Goal: Task Accomplishment & Management: Manage account settings

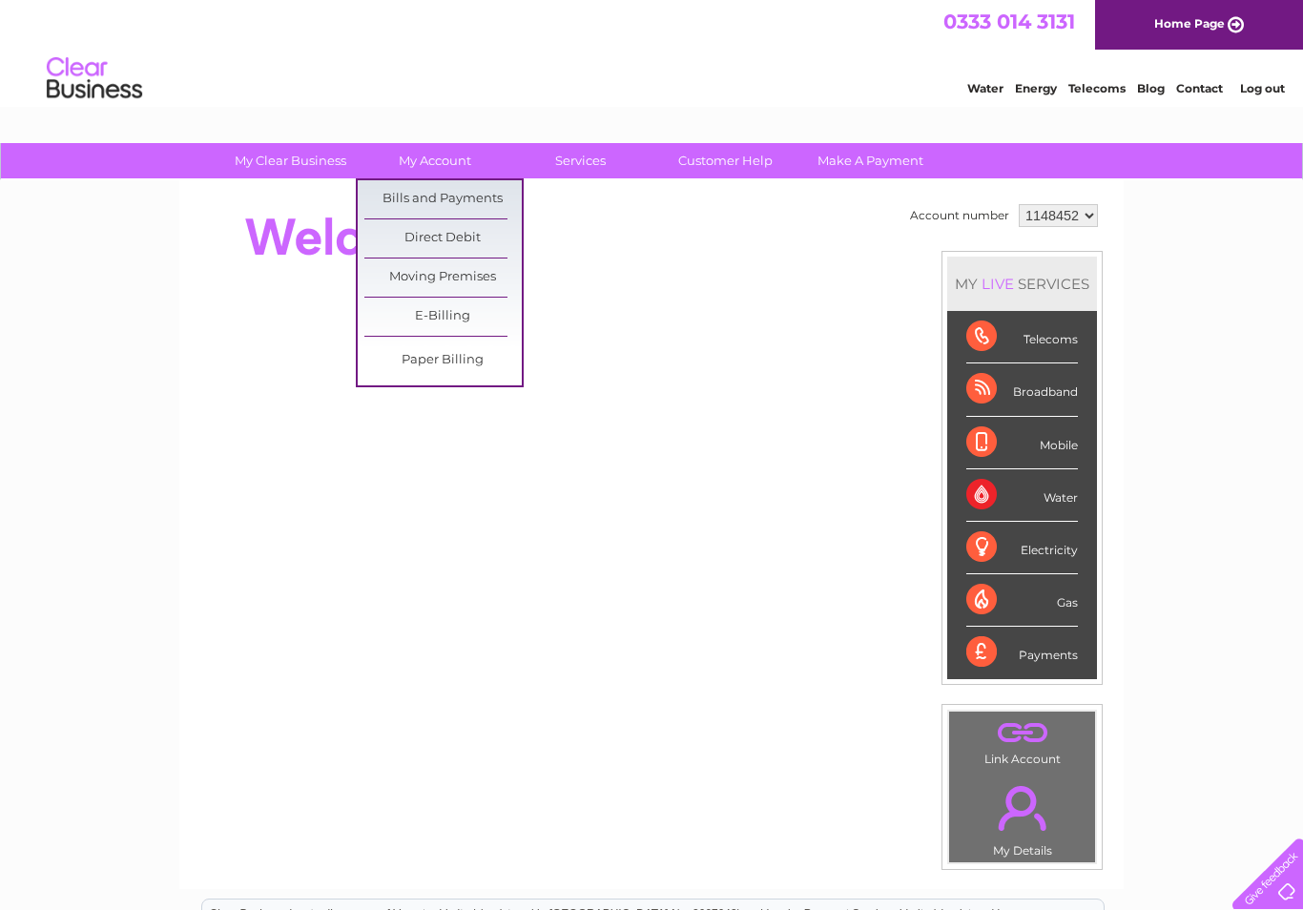
click at [452, 188] on link "Bills and Payments" at bounding box center [442, 199] width 157 height 38
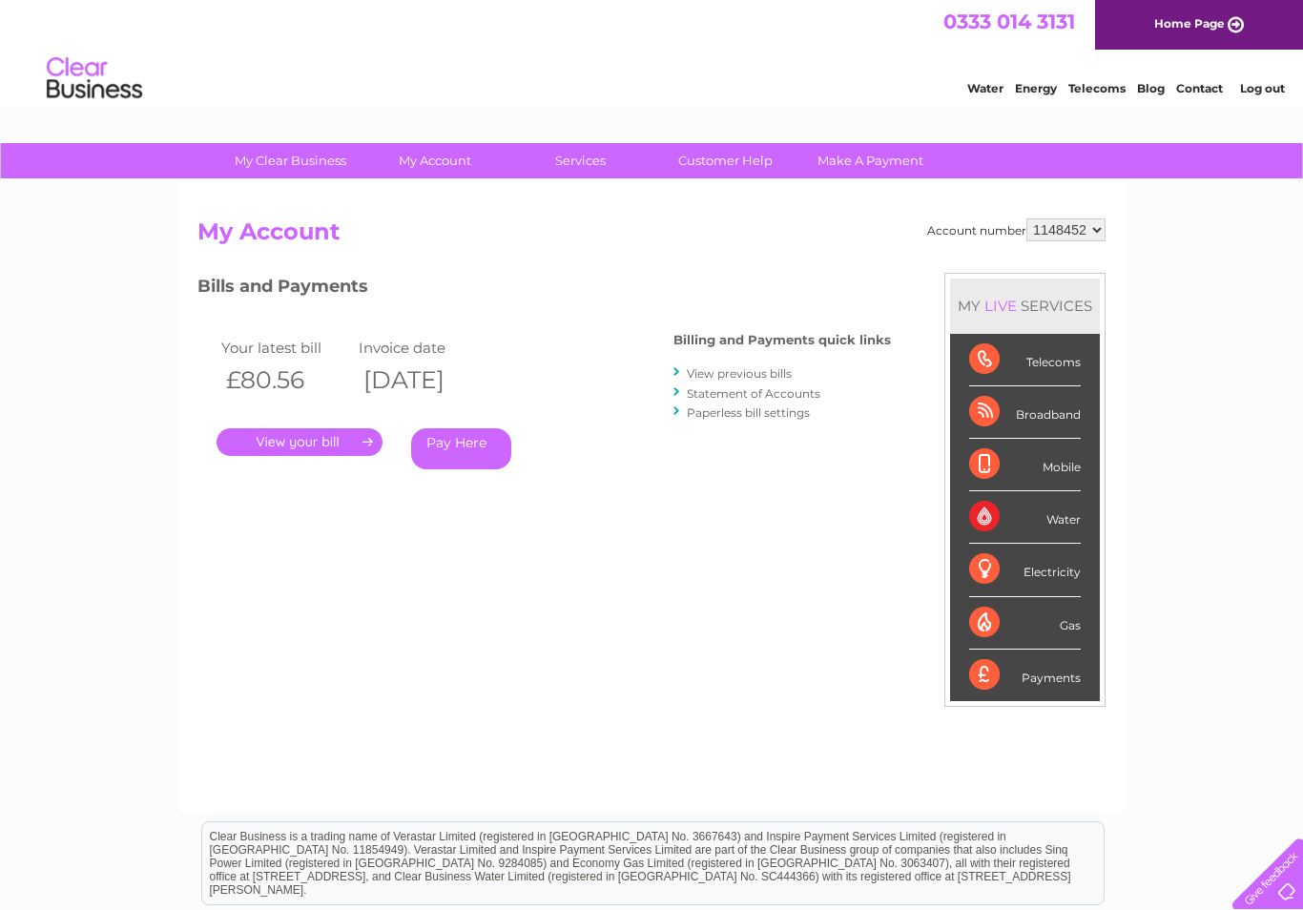
click at [1078, 233] on select "1148452 1148453" at bounding box center [1065, 229] width 79 height 23
select select "1148453"
click at [1071, 229] on select "1148452 1148453" at bounding box center [1065, 229] width 79 height 23
select select "1148452"
click at [1079, 230] on select "1148452 1148453" at bounding box center [1065, 229] width 79 height 23
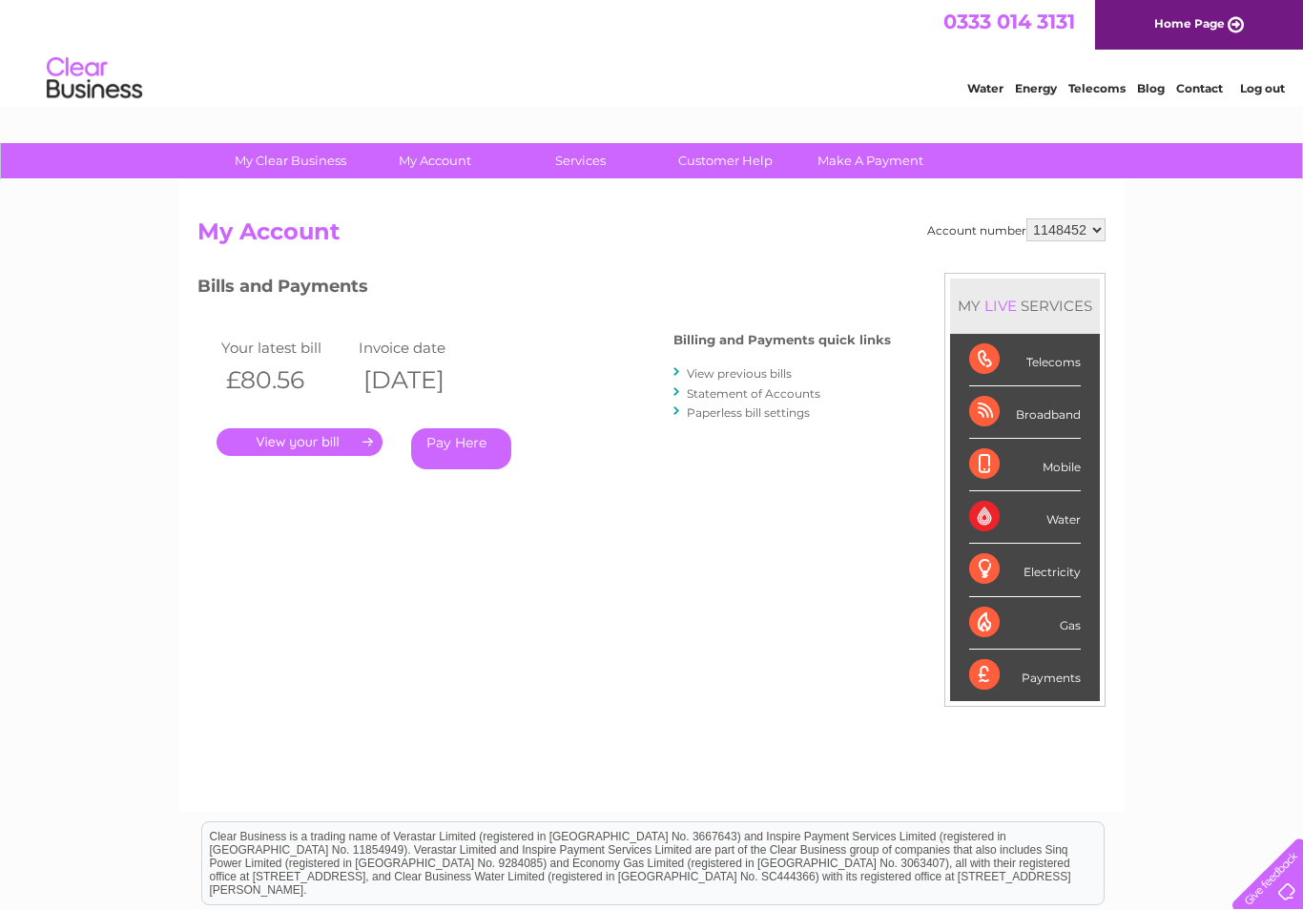
select select "1148453"
click at [1079, 230] on select "1148452 1148453" at bounding box center [1065, 229] width 79 height 23
select select "1148452"
